Goal: Task Accomplishment & Management: Manage account settings

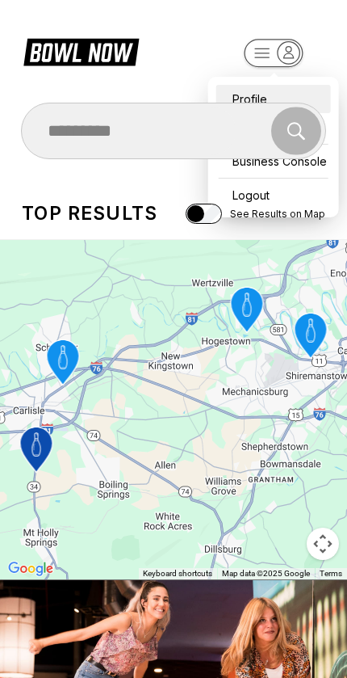
click at [246, 86] on div "Profile" at bounding box center [273, 99] width 115 height 28
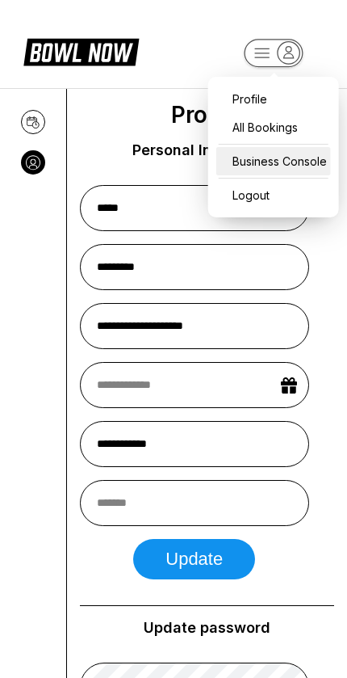
click at [258, 170] on div "Business Console" at bounding box center [273, 161] width 115 height 28
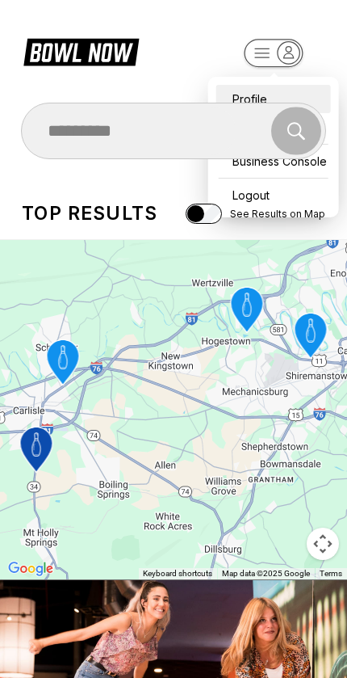
click at [248, 86] on div "Profile" at bounding box center [273, 99] width 115 height 28
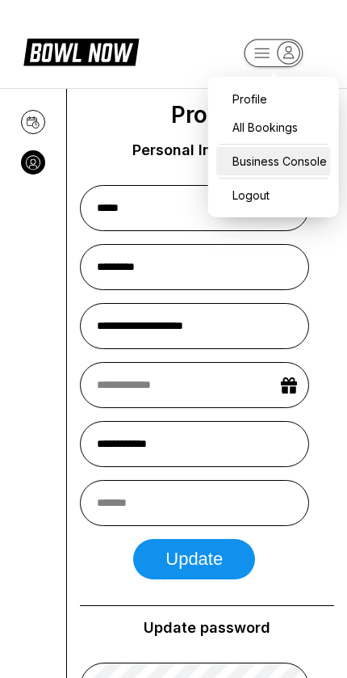
click at [271, 169] on div "Business Console" at bounding box center [273, 161] width 115 height 28
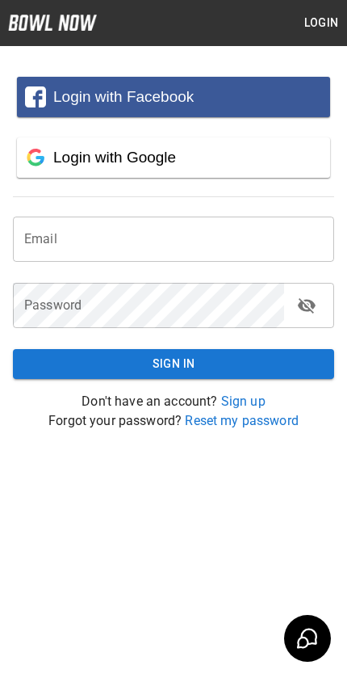
click at [67, 259] on input "email" at bounding box center [174, 238] width 322 height 45
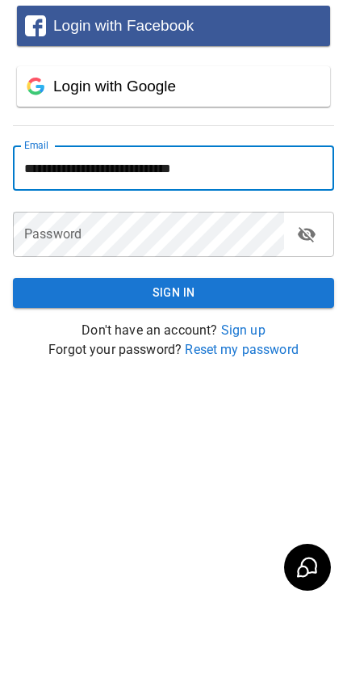
type input "**********"
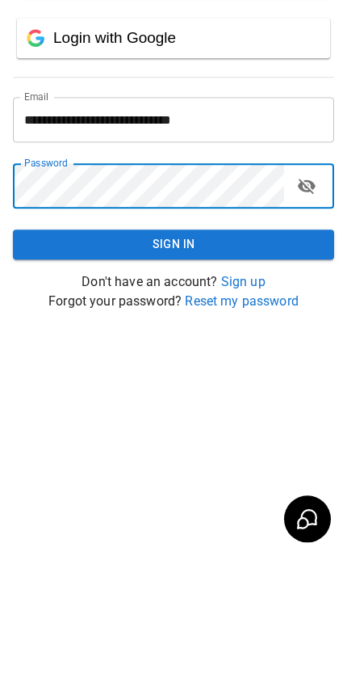
click at [59, 349] on button "Sign In" at bounding box center [174, 364] width 322 height 30
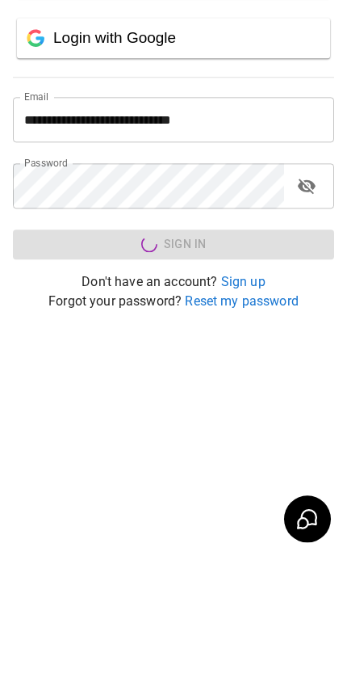
scroll to position [75, 0]
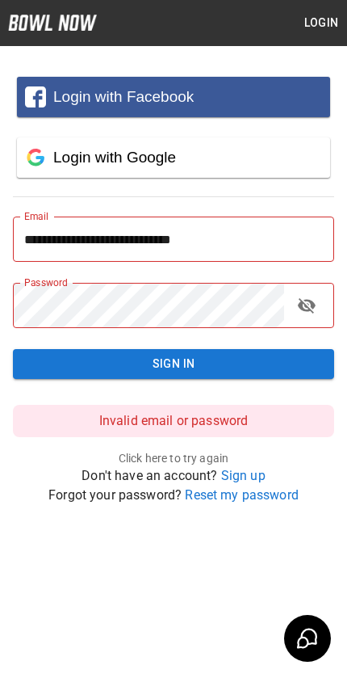
click at [309, 298] on icon "toggle password visibility" at bounding box center [307, 305] width 18 height 15
